Goal: Transaction & Acquisition: Purchase product/service

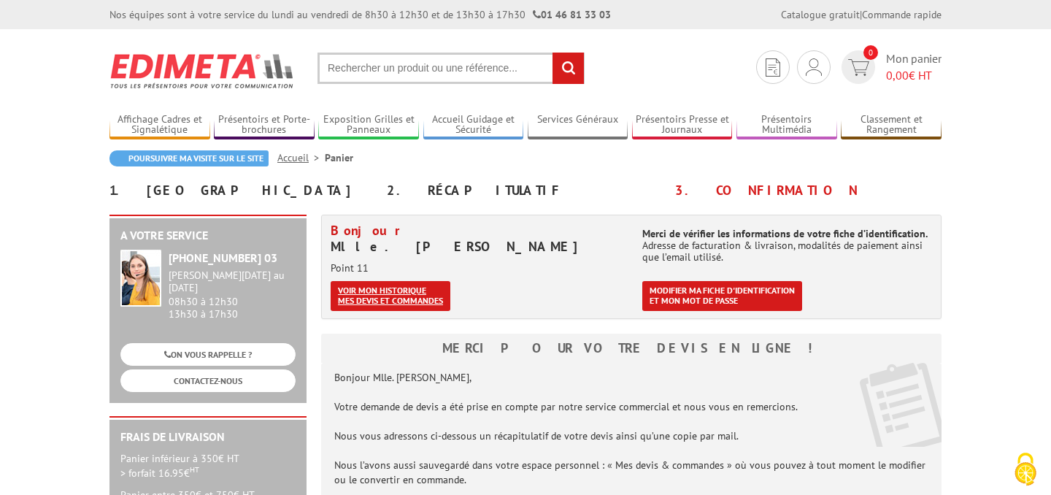
click at [407, 291] on link "Voir mon historique mes devis et commandes" at bounding box center [391, 296] width 120 height 30
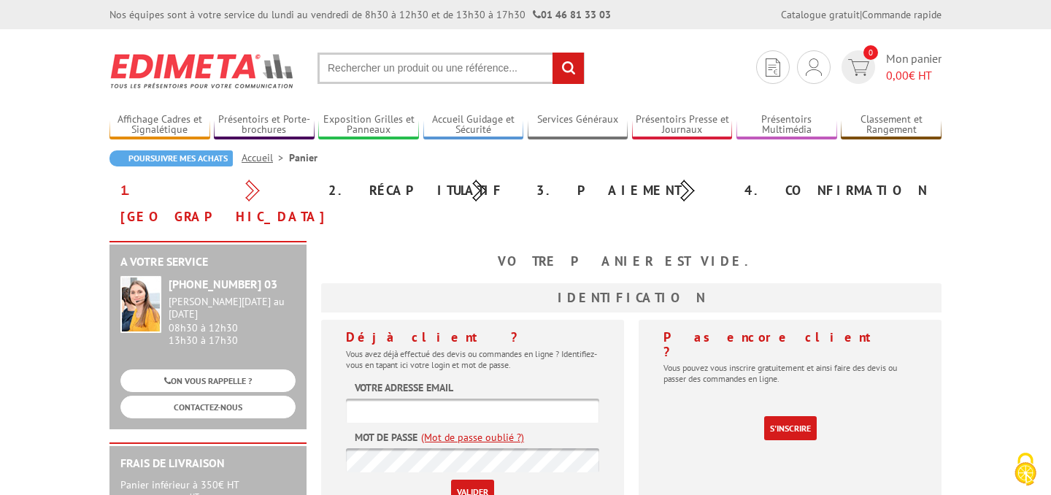
type input "[EMAIL_ADDRESS][DOMAIN_NAME]"
click at [469, 480] on input "Valider" at bounding box center [472, 492] width 43 height 24
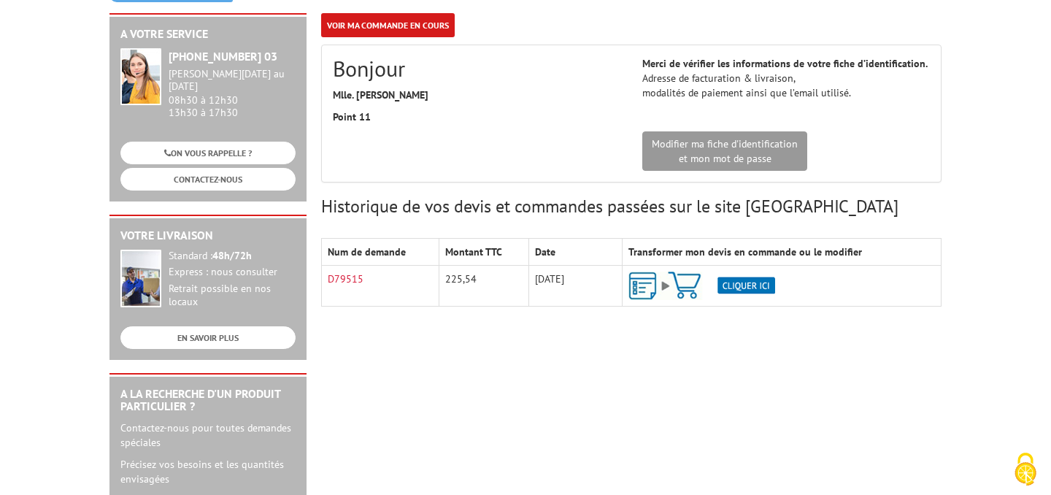
scroll to position [166, 0]
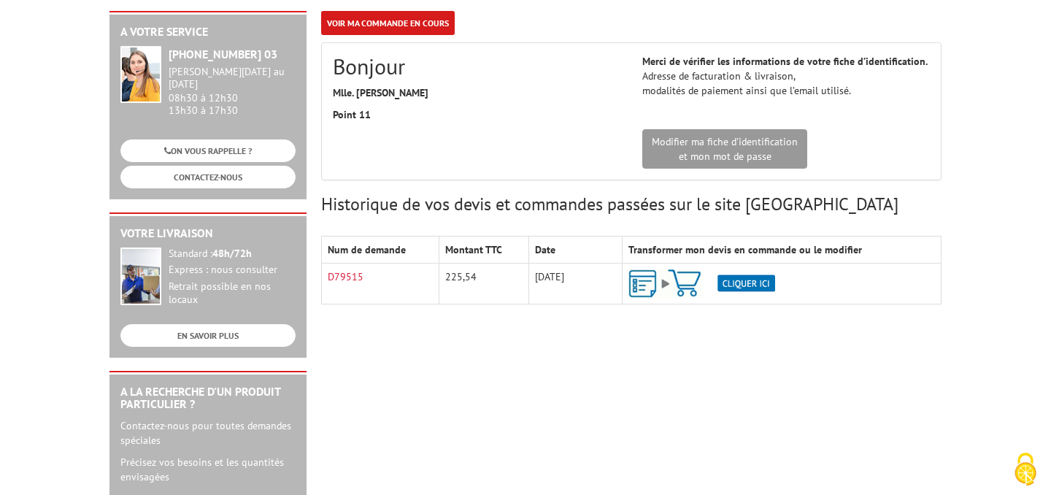
click at [747, 286] on img at bounding box center [701, 283] width 147 height 28
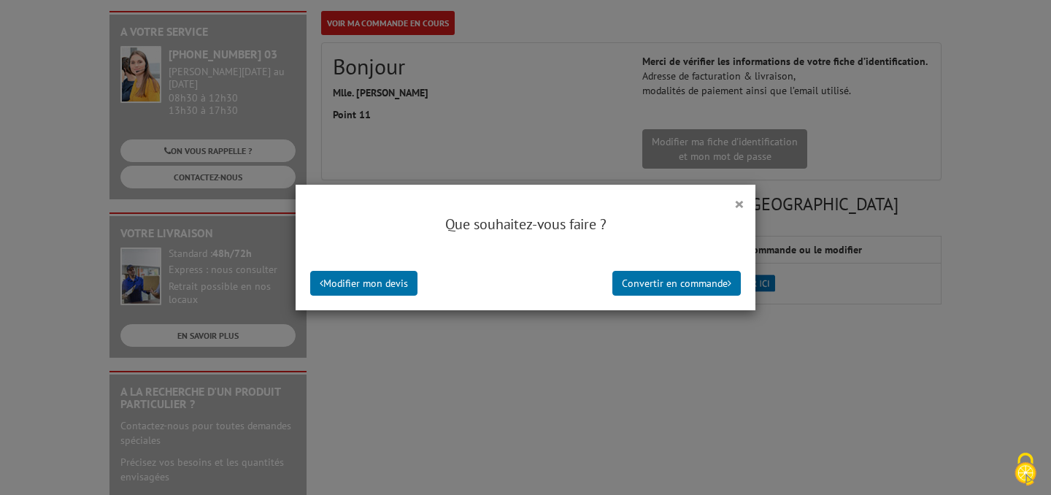
click at [731, 200] on div "×" at bounding box center [526, 196] width 460 height 22
click at [742, 200] on button "×" at bounding box center [739, 203] width 10 height 19
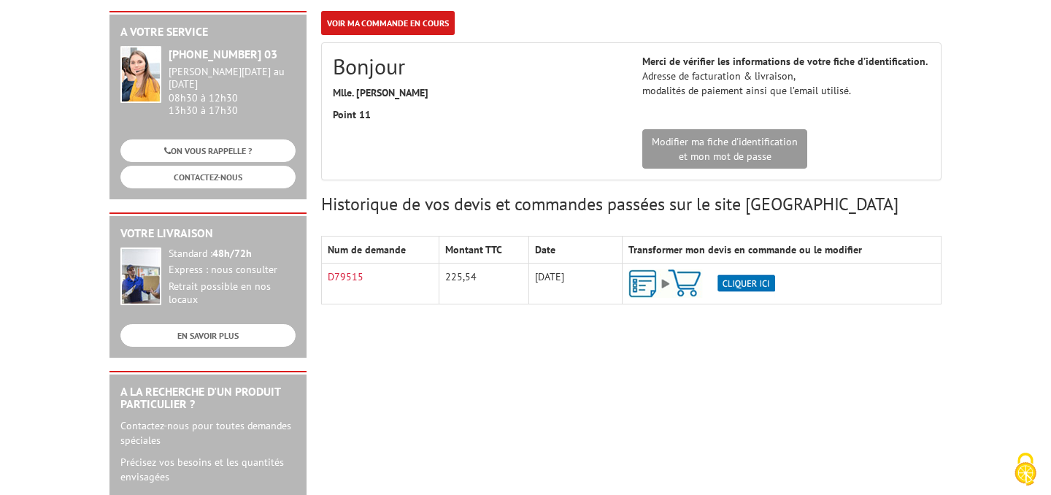
click at [742, 283] on img at bounding box center [701, 283] width 147 height 28
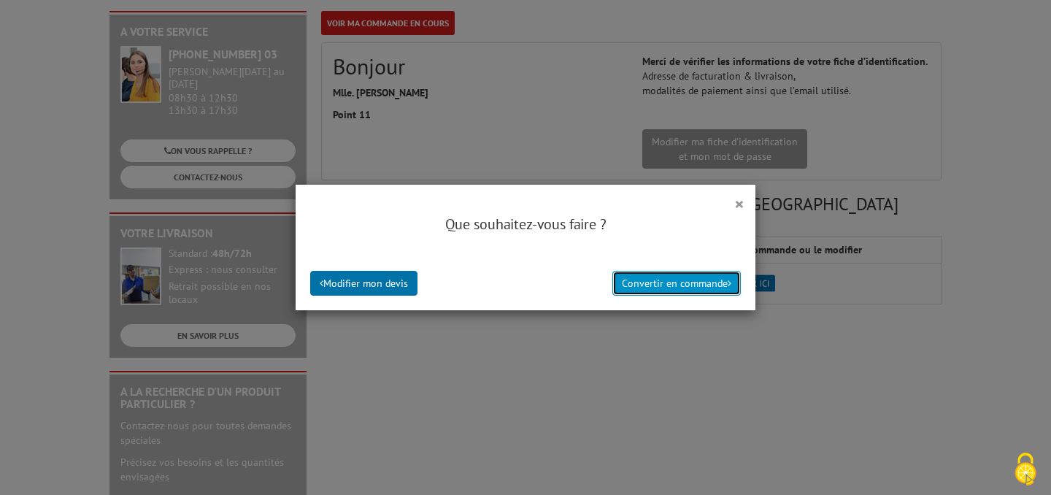
click at [647, 288] on button "Convertir en commande" at bounding box center [676, 283] width 128 height 25
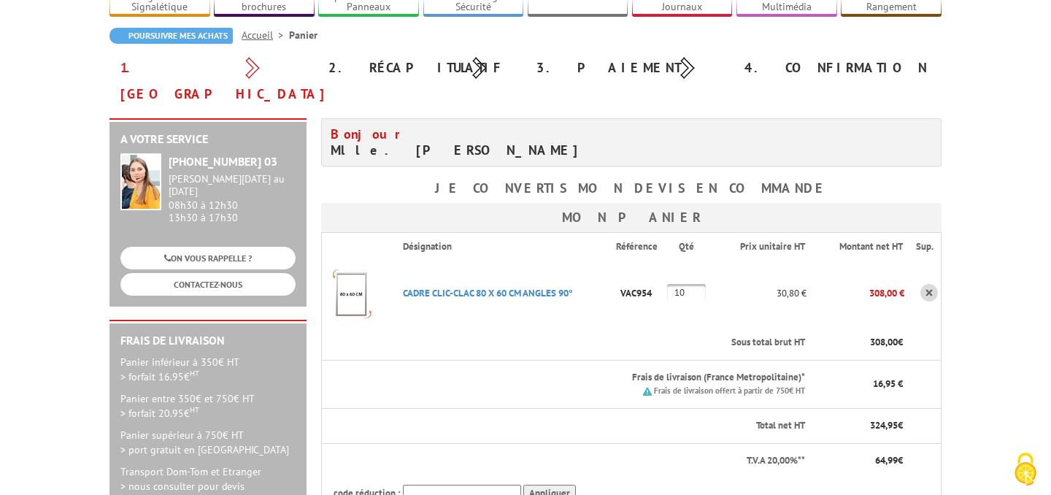
scroll to position [124, 0]
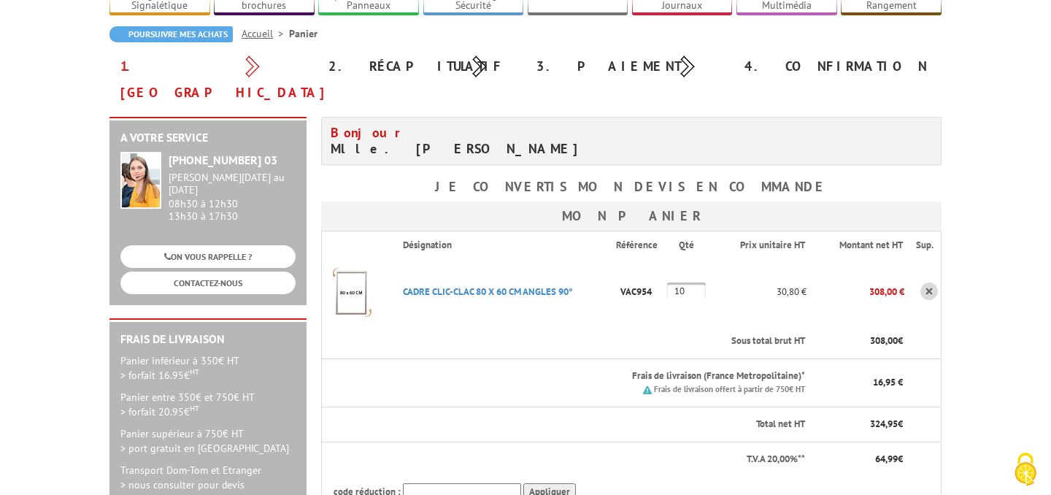
click at [690, 282] on input "10" at bounding box center [686, 291] width 39 height 18
type input "5"
click at [603, 291] on td "CADRE CLIC-CLAC 80 X 60 CM ANGLES 90° Code promo non activable pour cet article" at bounding box center [503, 291] width 225 height 66
click at [640, 324] on th "Sous total brut HT" at bounding box center [598, 341] width 415 height 34
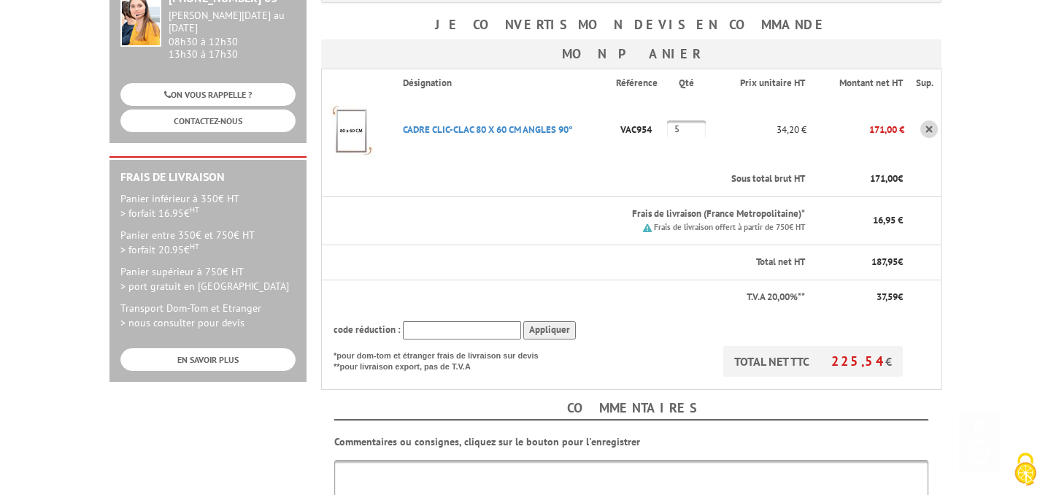
scroll to position [298, 0]
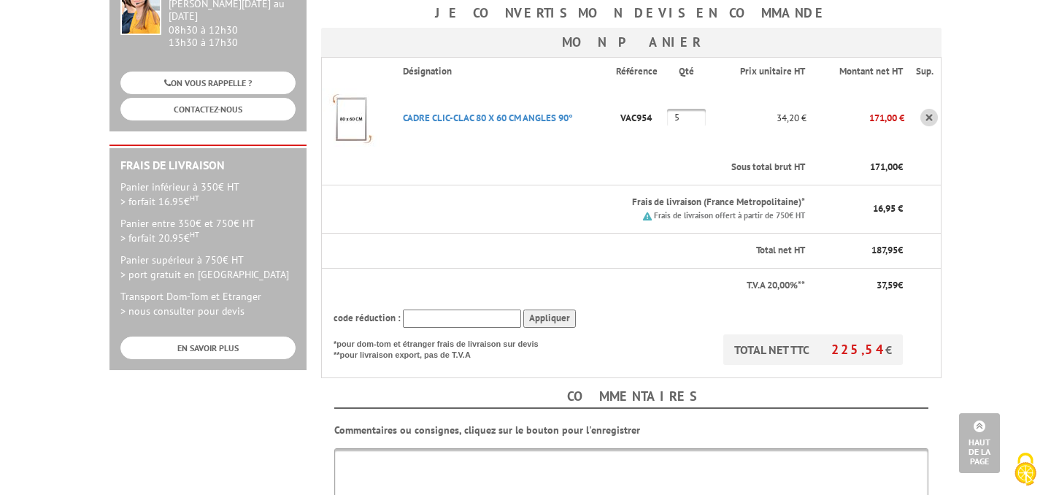
click at [640, 304] on th "code réduction : Appliquer" at bounding box center [613, 318] width 583 height 32
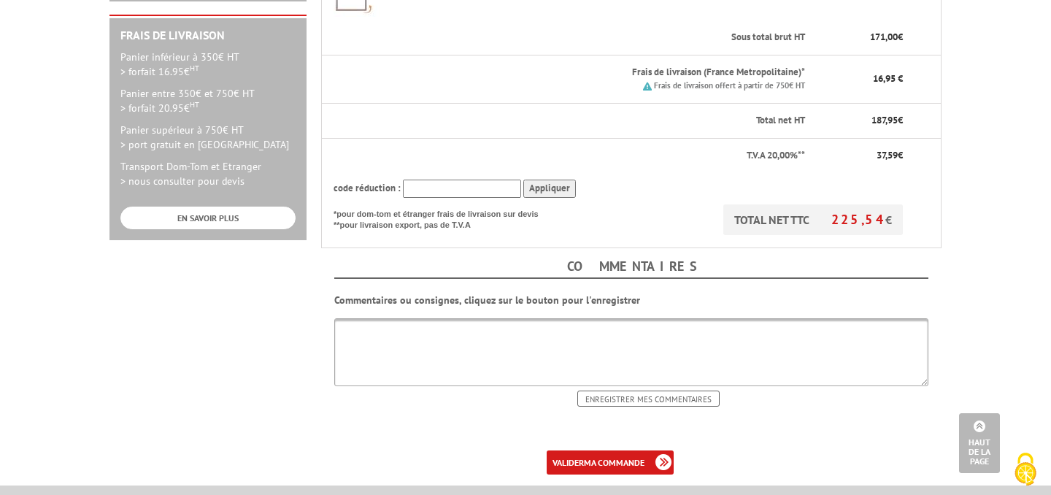
scroll to position [464, 0]
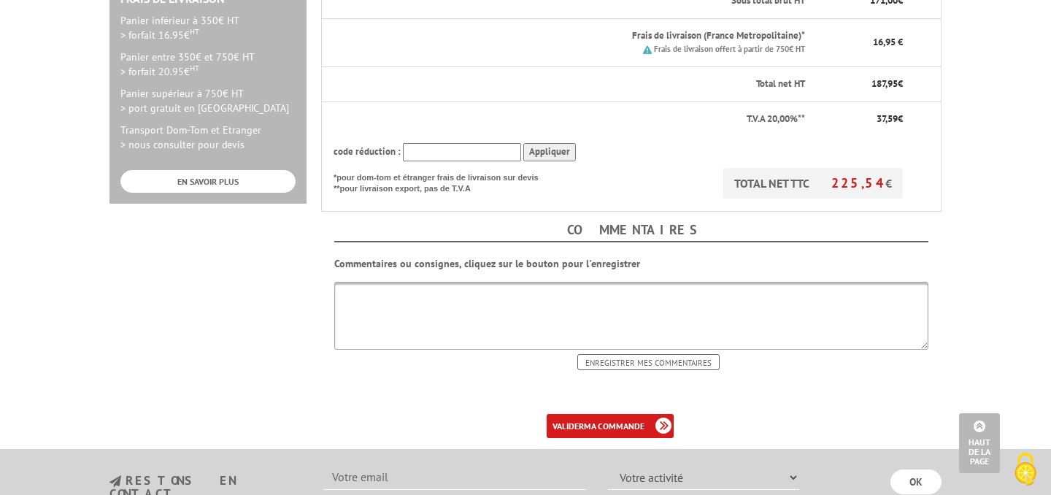
click at [431, 143] on input "text" at bounding box center [462, 152] width 118 height 18
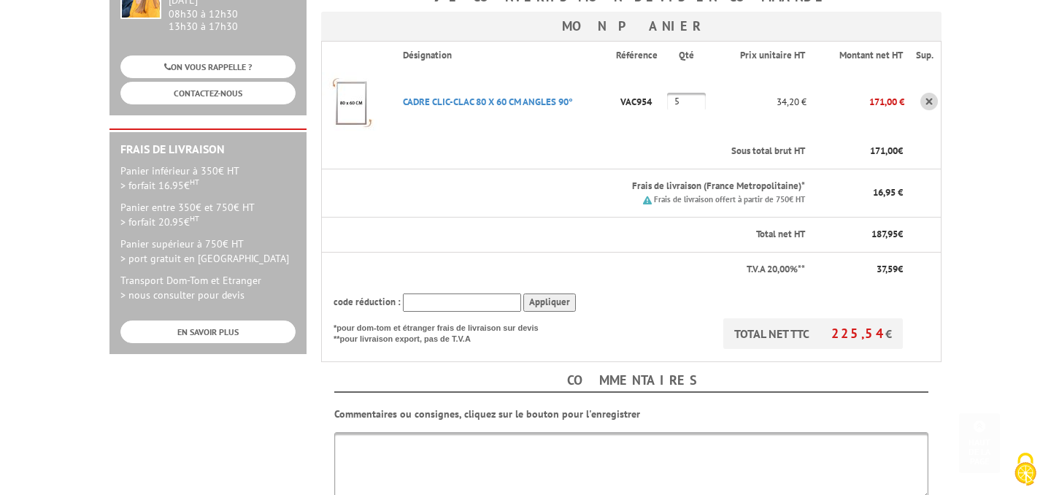
scroll to position [431, 0]
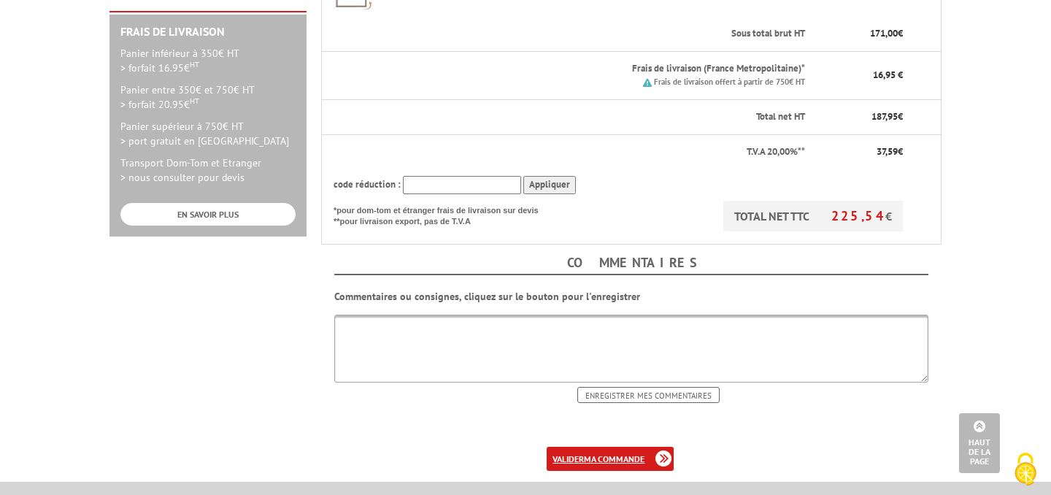
click at [612, 453] on b "ma commande" at bounding box center [614, 458] width 61 height 11
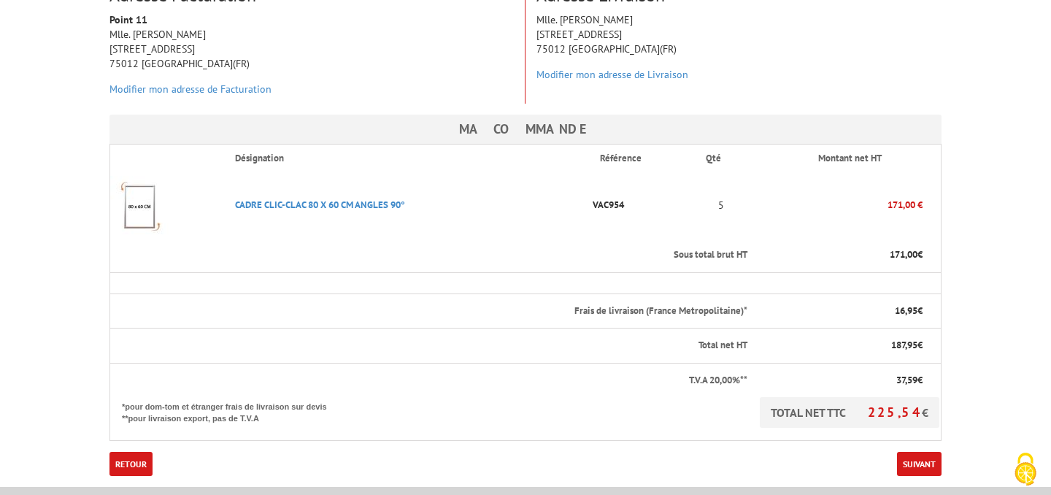
scroll to position [345, 0]
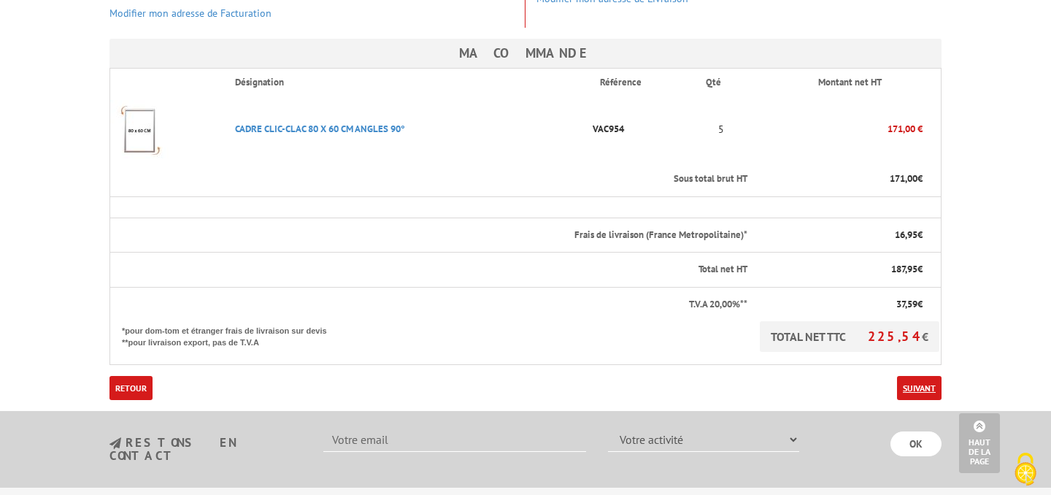
click at [923, 376] on link "Suivant" at bounding box center [919, 388] width 45 height 24
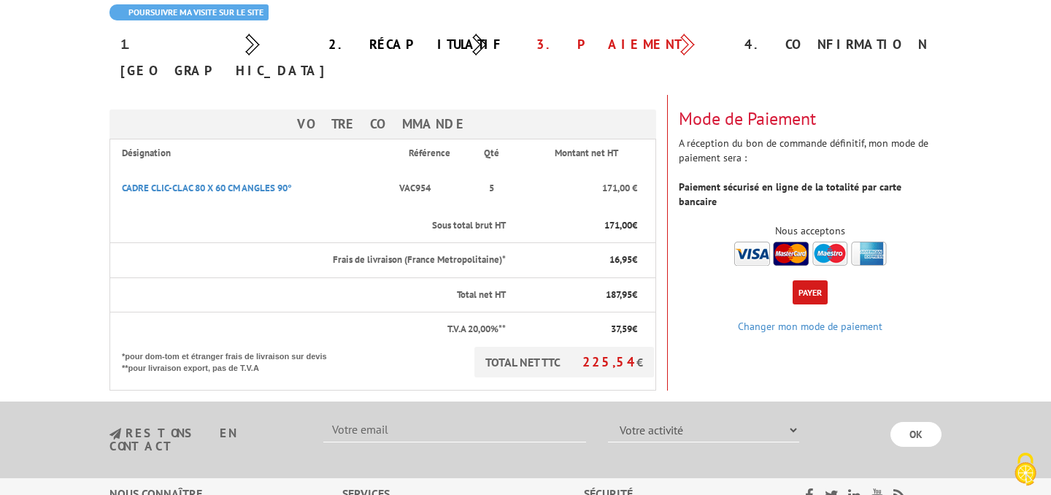
scroll to position [134, 0]
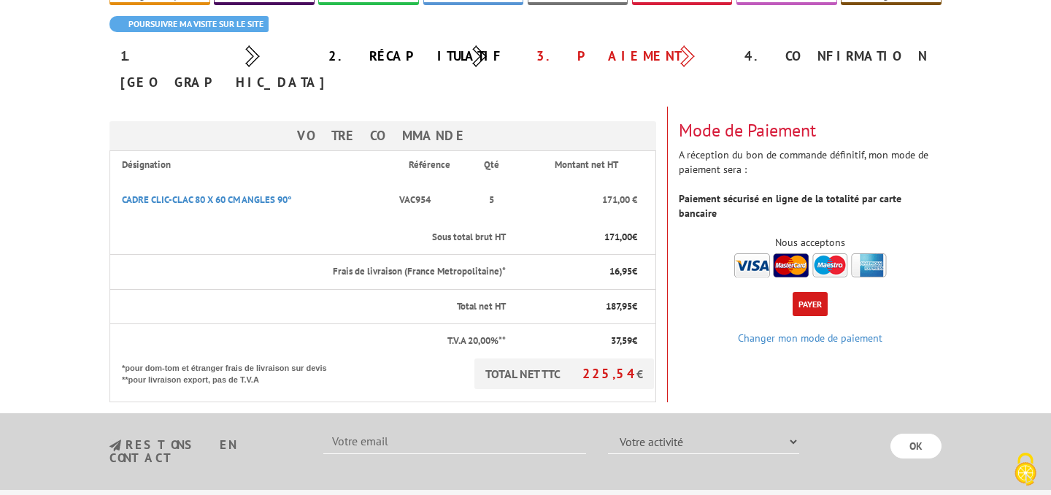
click at [814, 292] on button "Payer" at bounding box center [810, 304] width 35 height 24
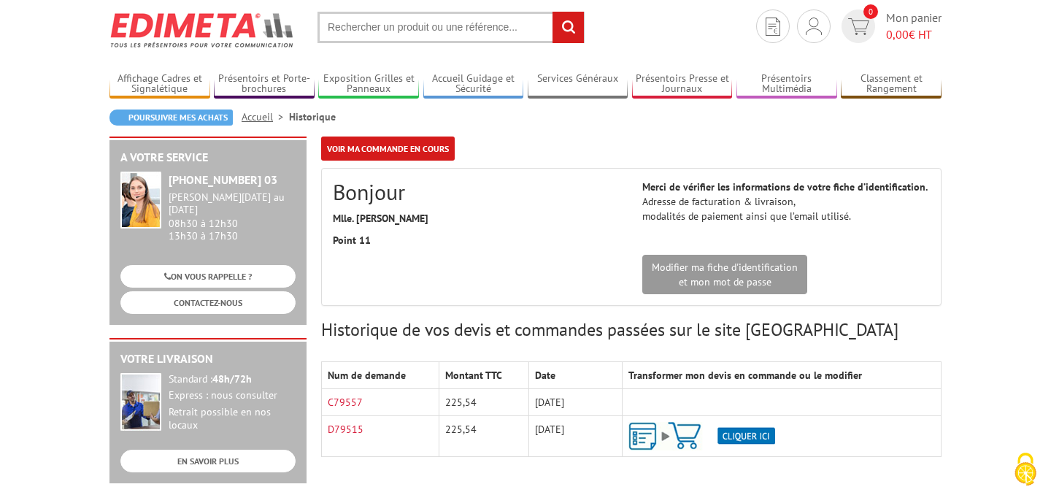
scroll to position [39, 0]
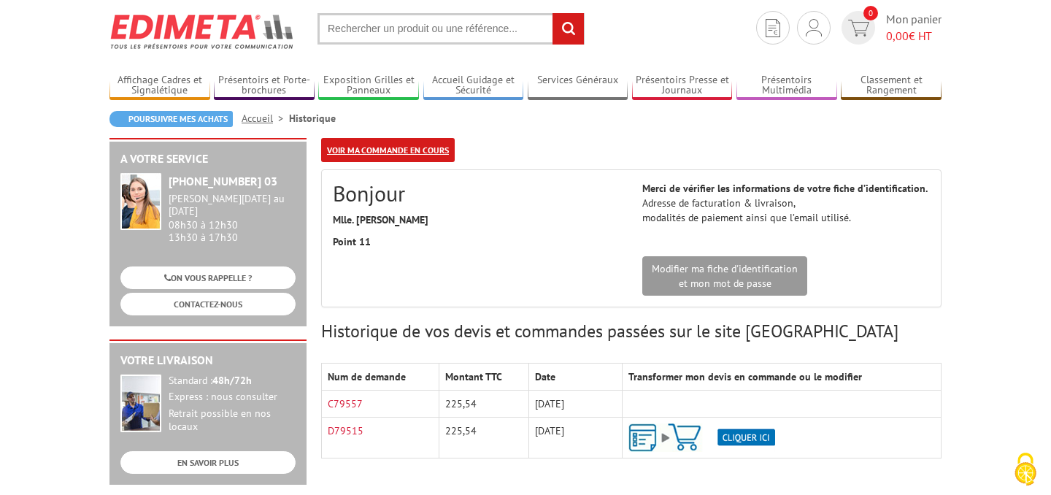
click at [409, 145] on link "Voir ma commande en cours" at bounding box center [388, 150] width 134 height 24
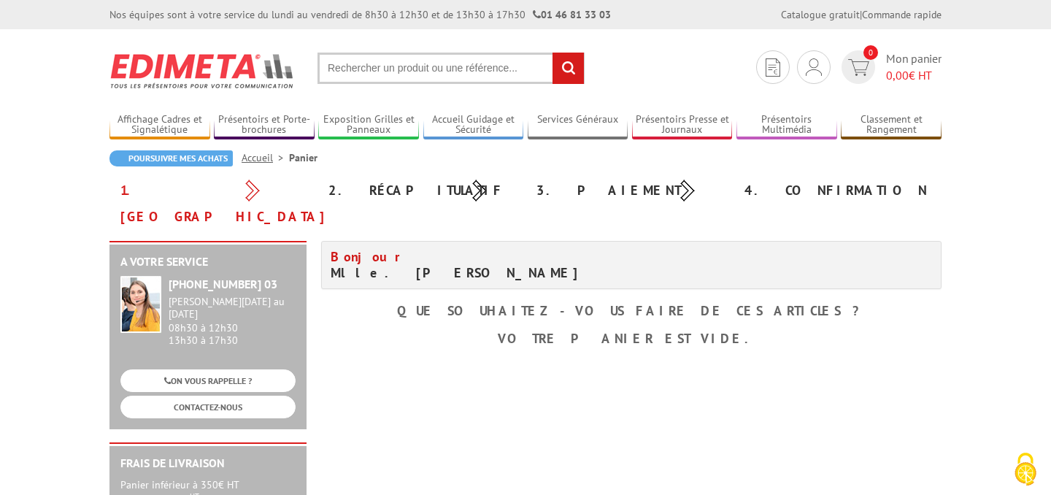
click at [446, 249] on h4 "Bonjour Mlle. [PERSON_NAME]" at bounding box center [476, 265] width 290 height 32
click at [574, 302] on div "Bonjour Mlle. [PERSON_NAME] Que souhaitez-vous faire de ces articles ? Votre pa…" at bounding box center [631, 297] width 635 height 112
click at [794, 118] on link "Mes devis & commandes" at bounding box center [814, 117] width 155 height 18
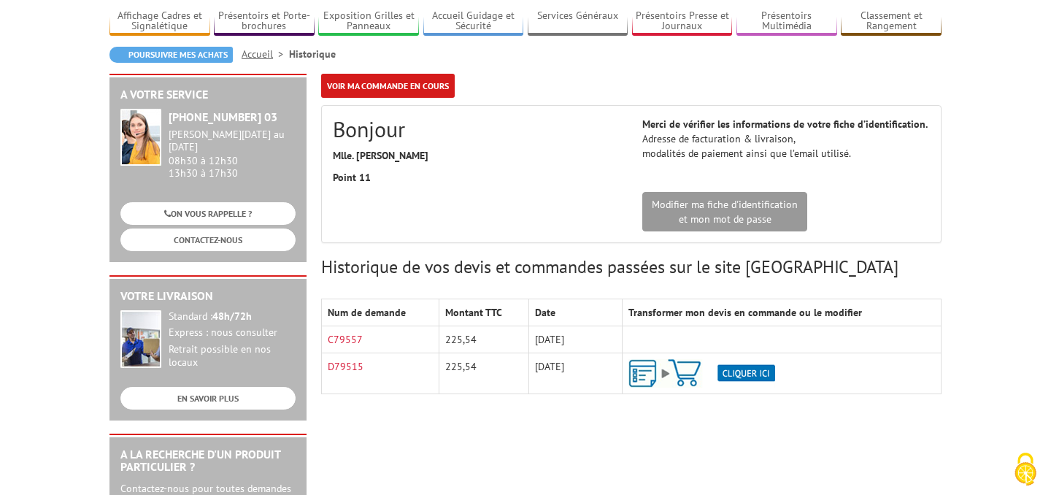
scroll to position [127, 0]
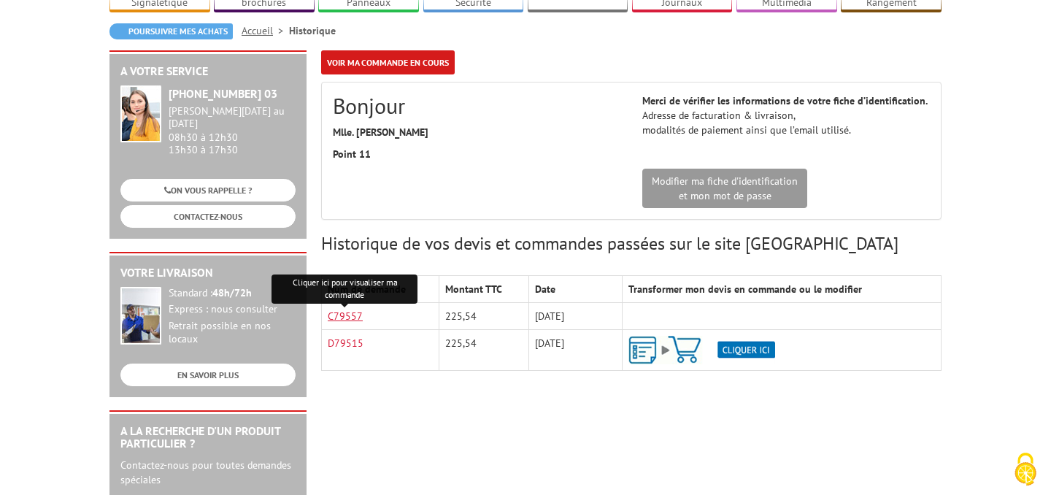
click at [353, 315] on link "C79557" at bounding box center [345, 316] width 35 height 13
